Goal: Navigation & Orientation: Find specific page/section

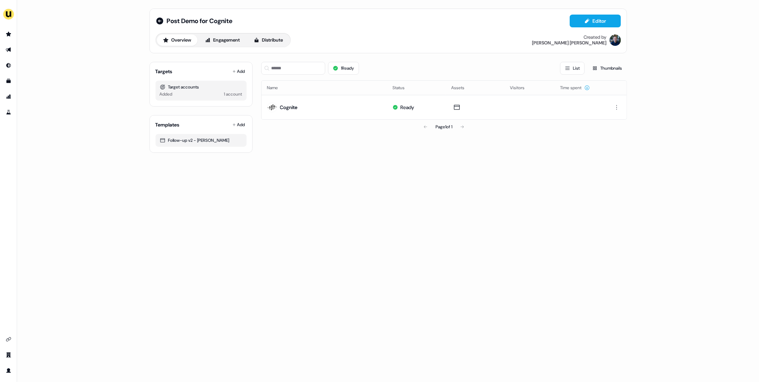
click at [226, 203] on div "Post Demo for Cognite Editor Overview Engagement Distribute Created by [PERSON_…" at bounding box center [388, 191] width 742 height 382
click at [10, 33] on icon "Go to prospects" at bounding box center [8, 34] width 5 height 5
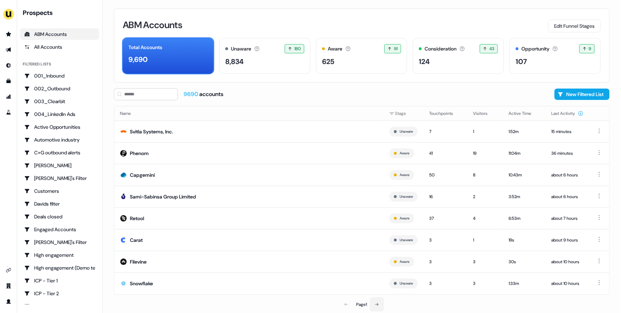
click at [377, 306] on icon at bounding box center [377, 304] width 4 height 4
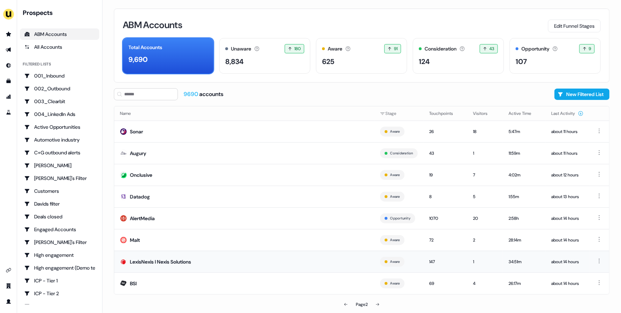
click at [275, 260] on td "LexisNexis I Nexis Solutions" at bounding box center [244, 262] width 260 height 22
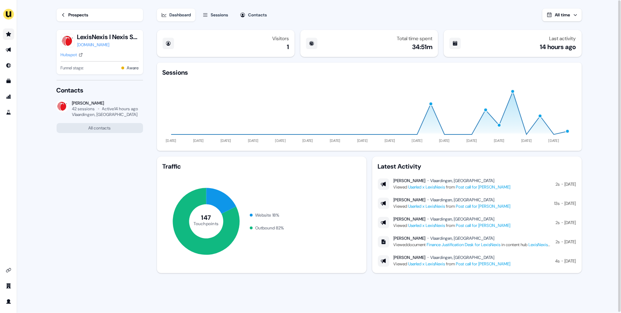
click at [10, 36] on icon "Go to prospects" at bounding box center [9, 34] width 6 height 6
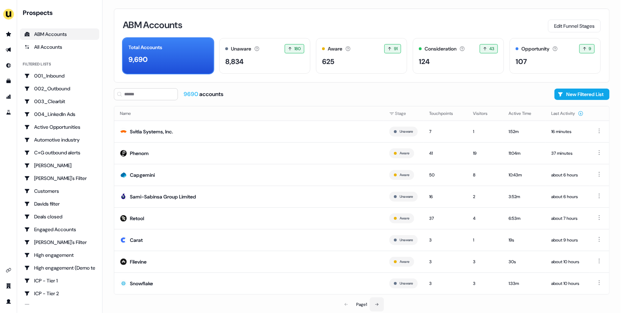
click at [379, 307] on icon at bounding box center [377, 304] width 4 height 4
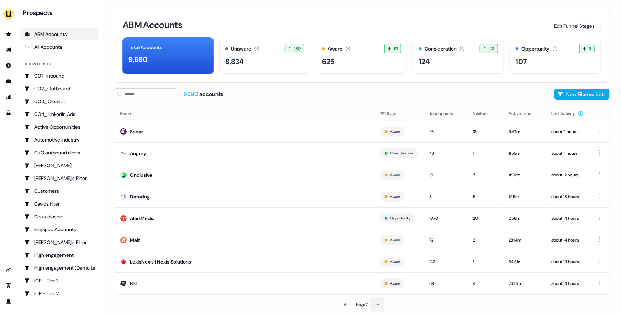
click at [379, 307] on icon at bounding box center [377, 304] width 4 height 4
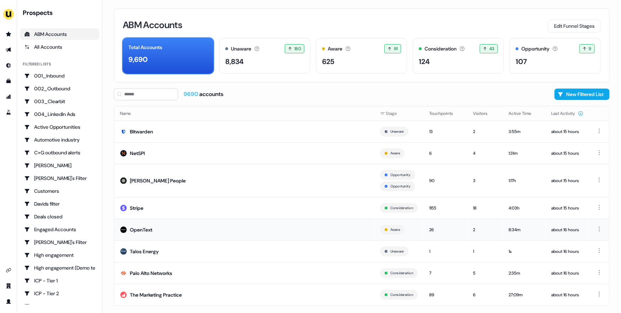
click at [227, 226] on td "OpenText" at bounding box center [244, 230] width 260 height 22
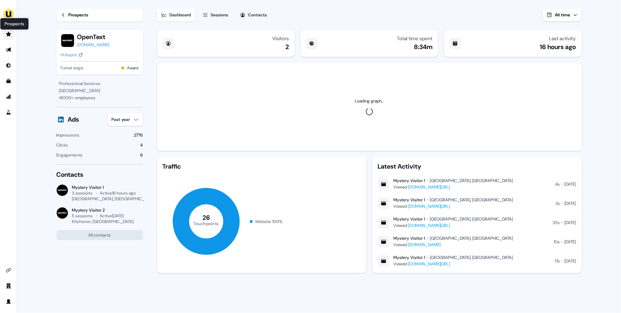
click at [9, 36] on icon "Go to prospects" at bounding box center [9, 34] width 6 height 6
